Goal: Information Seeking & Learning: Learn about a topic

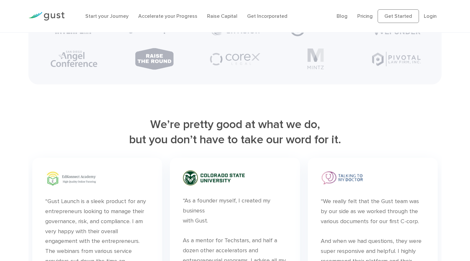
scroll to position [1710, 0]
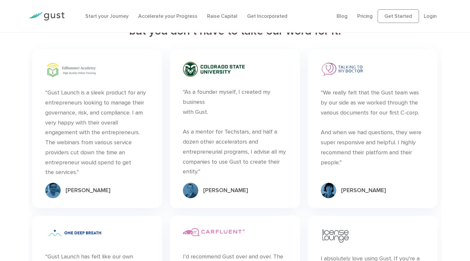
click at [225, 21] on div "Start your Journey Accelerate your Progress Raise Capital Get Incorporated" at bounding box center [206, 16] width 252 height 21
click at [225, 19] on link "Raise Capital" at bounding box center [222, 16] width 30 height 6
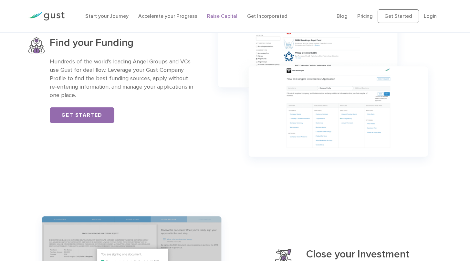
scroll to position [589, 0]
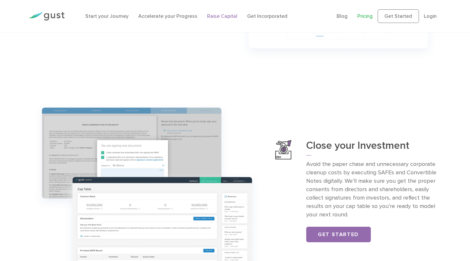
click at [361, 17] on link "Pricing" at bounding box center [364, 16] width 15 height 6
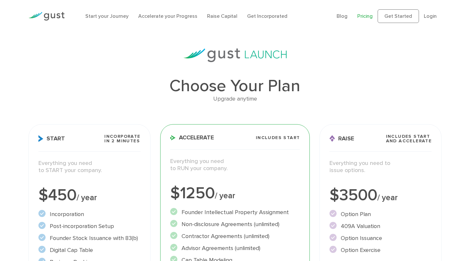
scroll to position [165, 0]
